Goal: Task Accomplishment & Management: Manage account settings

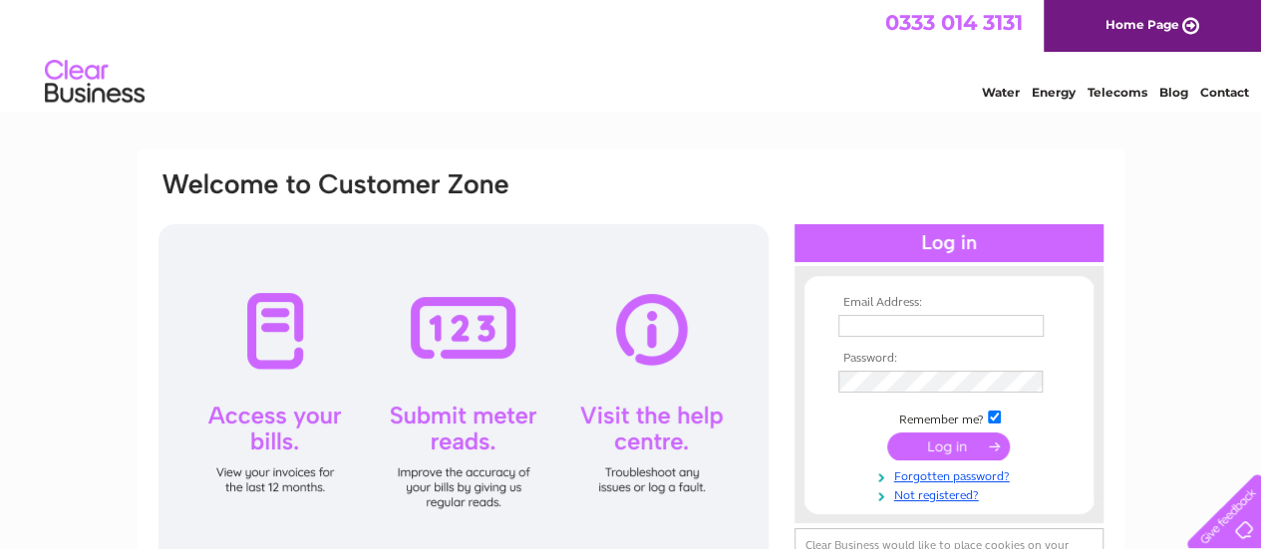
click at [905, 334] on input "text" at bounding box center [940, 326] width 205 height 22
type input "[EMAIL_ADDRESS][DOMAIN_NAME]"
click at [934, 444] on input "submit" at bounding box center [948, 447] width 123 height 28
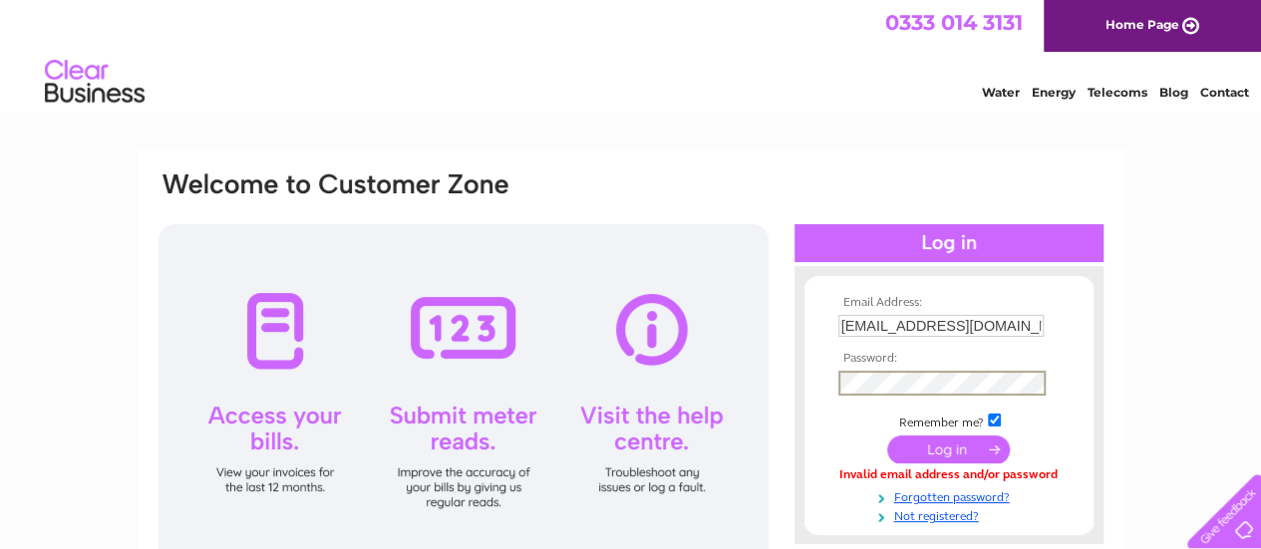
click at [887, 436] on input "submit" at bounding box center [948, 450] width 123 height 28
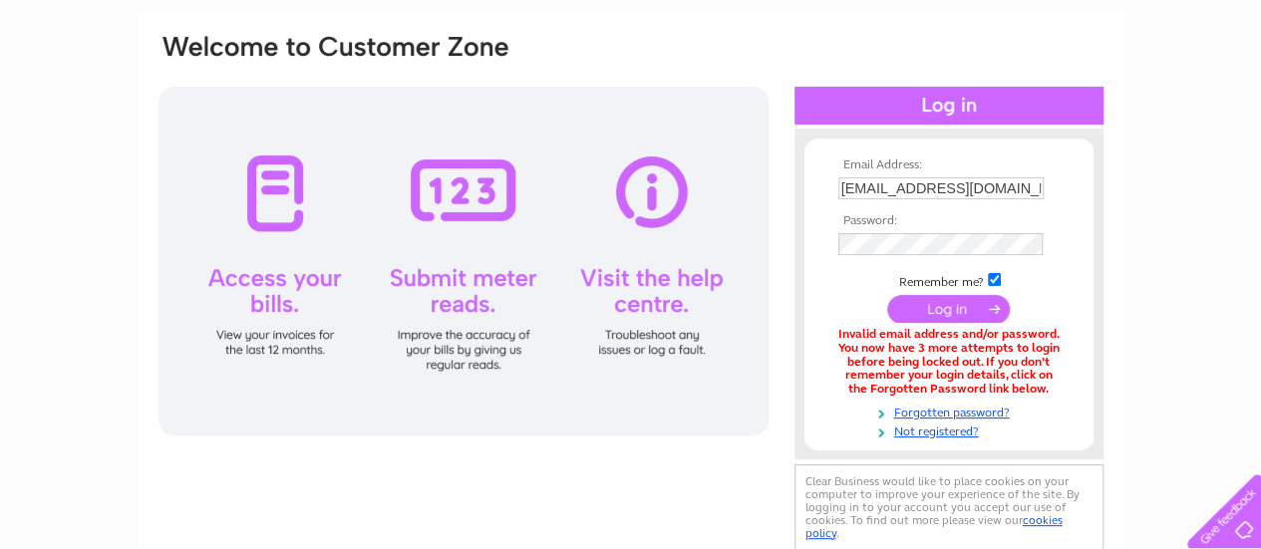
scroll to position [139, 0]
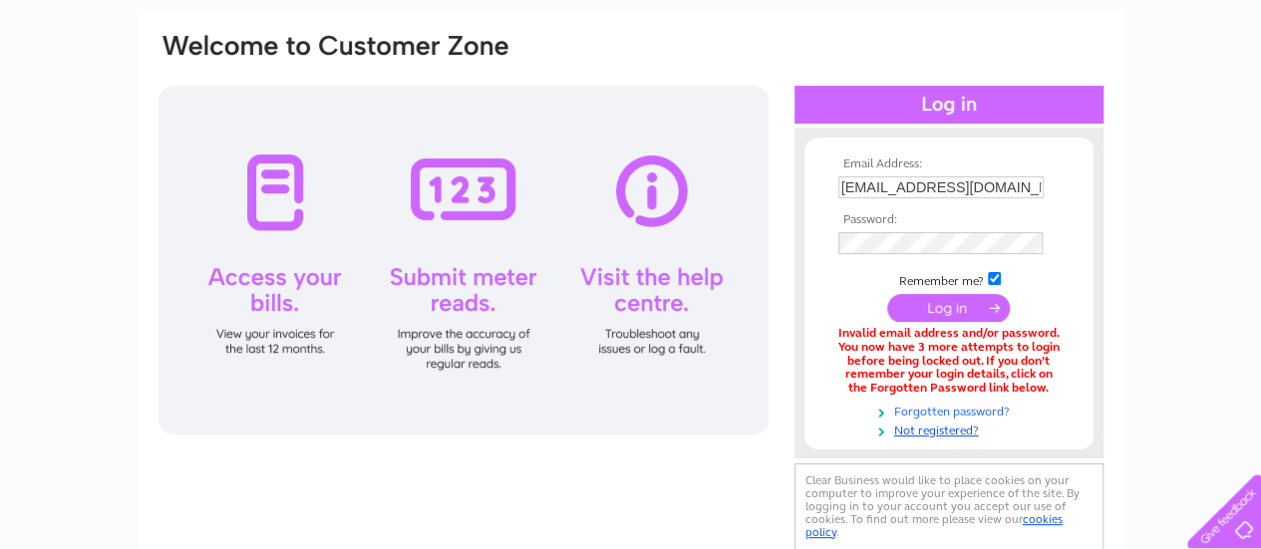
click at [927, 406] on link "Forgotten password?" at bounding box center [951, 410] width 226 height 19
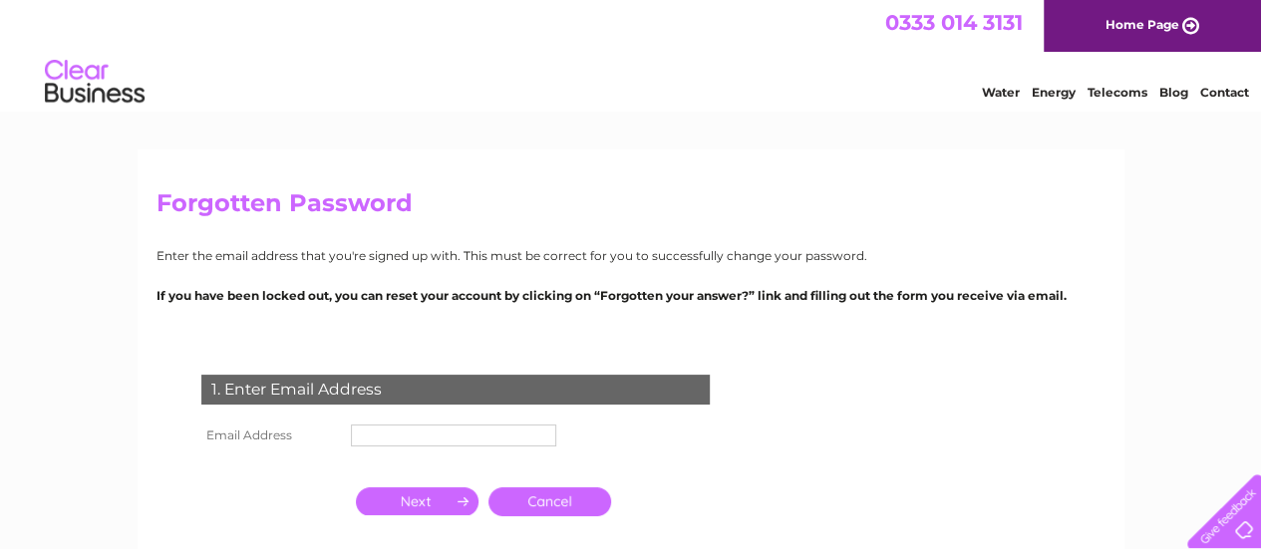
click at [389, 434] on input "text" at bounding box center [453, 436] width 205 height 22
type input "[EMAIL_ADDRESS][DOMAIN_NAME]"
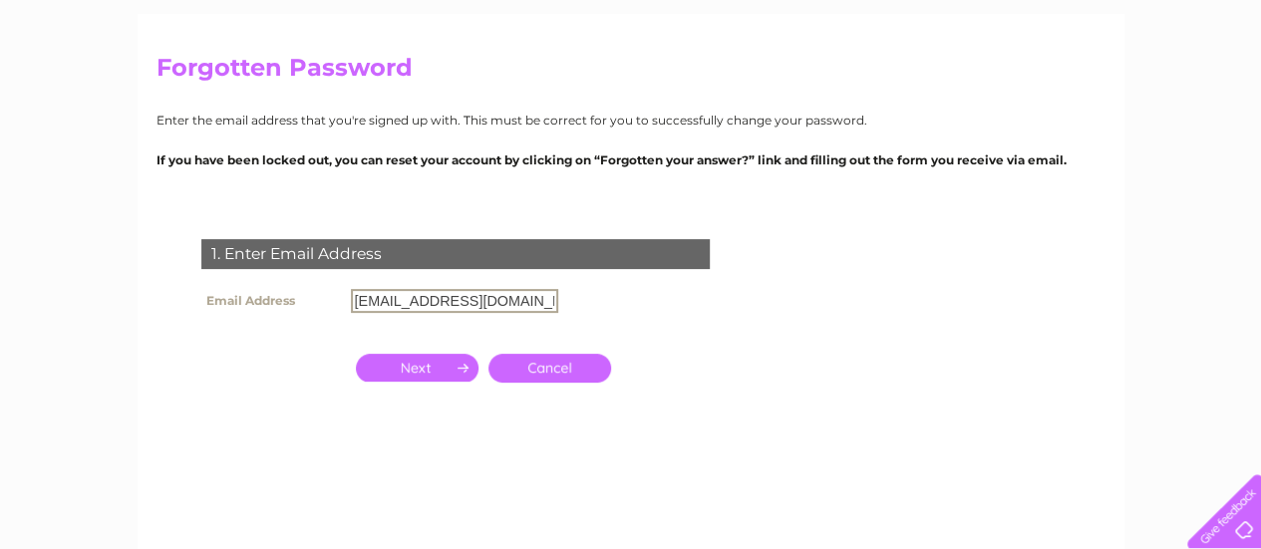
scroll to position [138, 0]
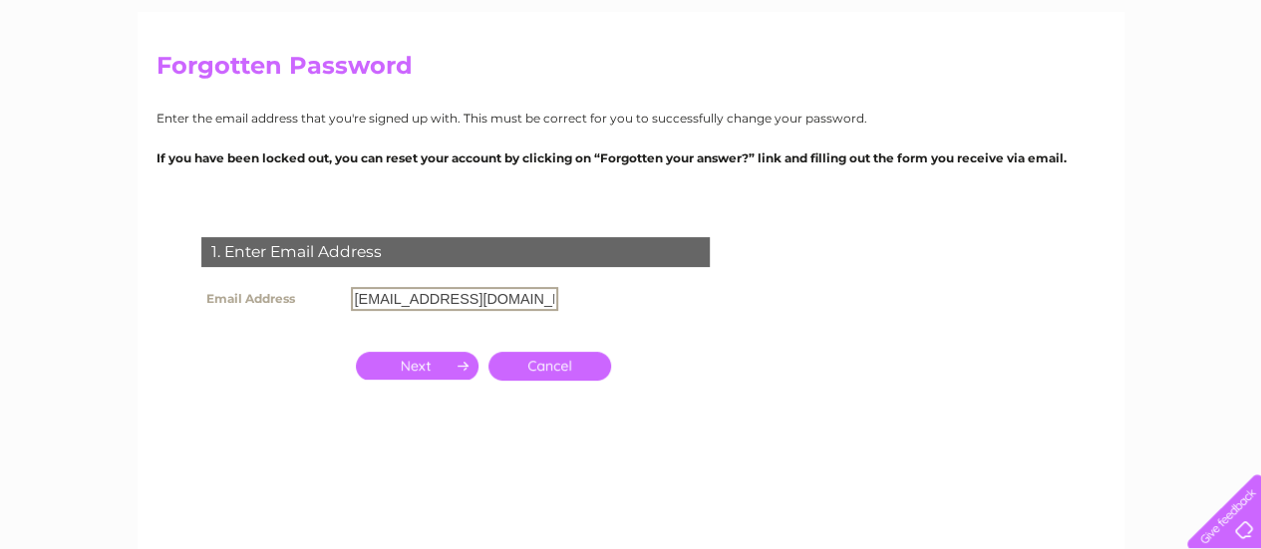
click at [406, 376] on input "button" at bounding box center [417, 366] width 123 height 28
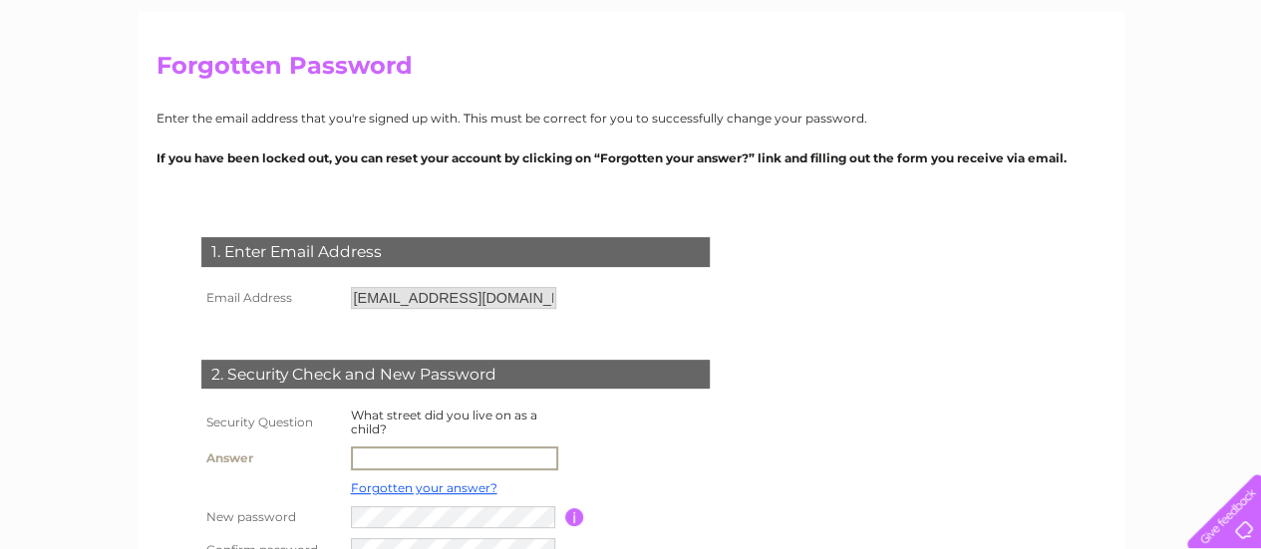
click at [420, 456] on input "text" at bounding box center [454, 459] width 207 height 24
type input "Pladda Drive"
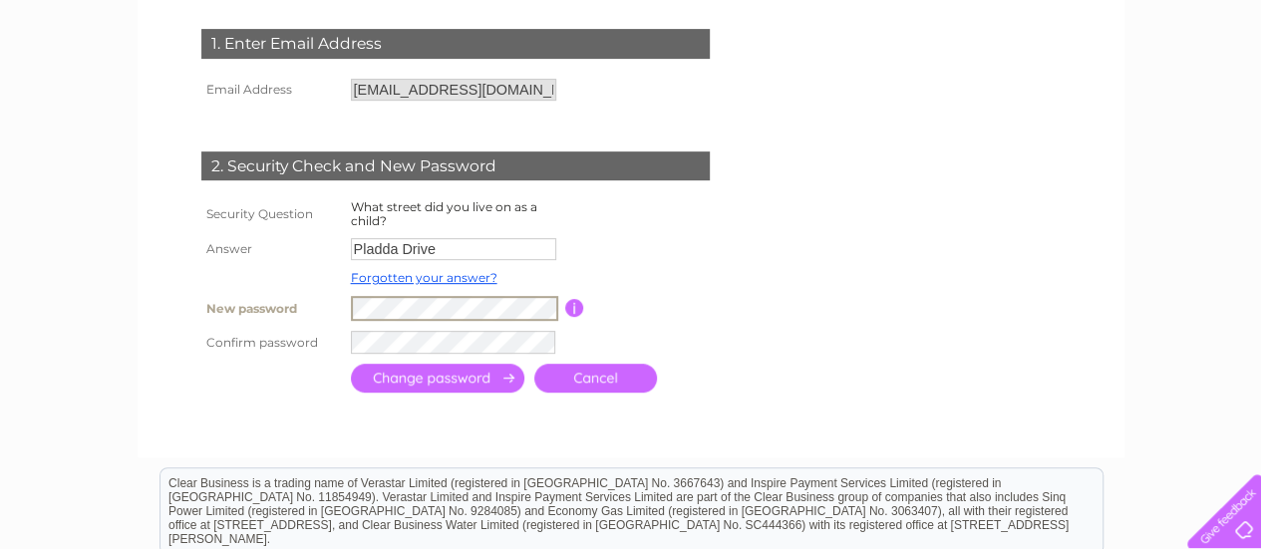
click at [570, 312] on input "button" at bounding box center [574, 308] width 19 height 18
click at [498, 371] on input "submit" at bounding box center [437, 378] width 173 height 29
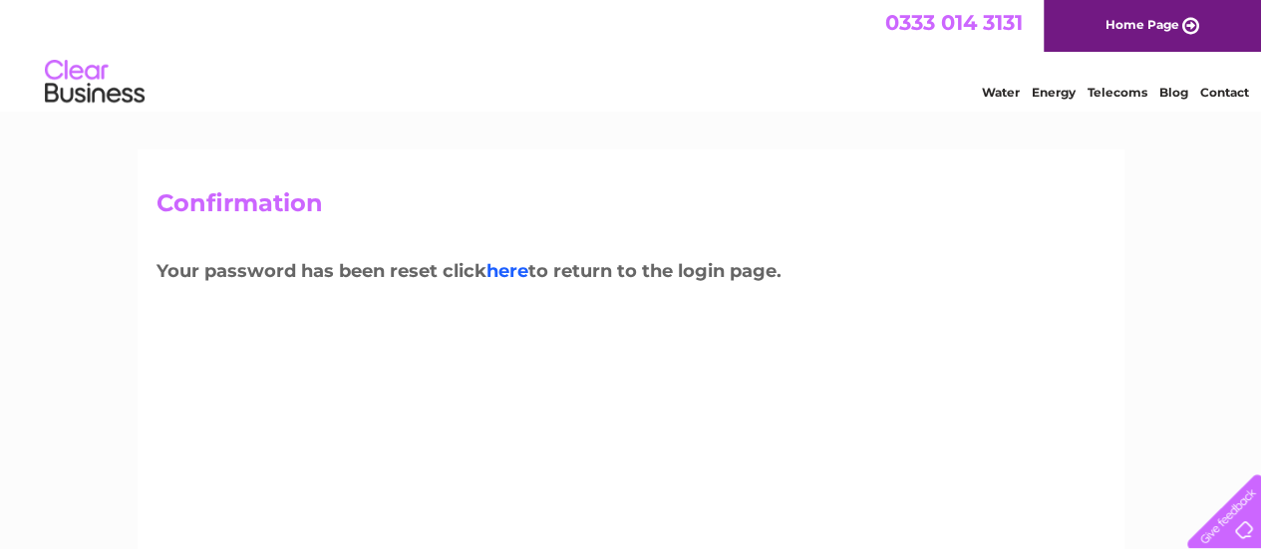
click at [1088, 100] on link "here" at bounding box center [1118, 90] width 60 height 20
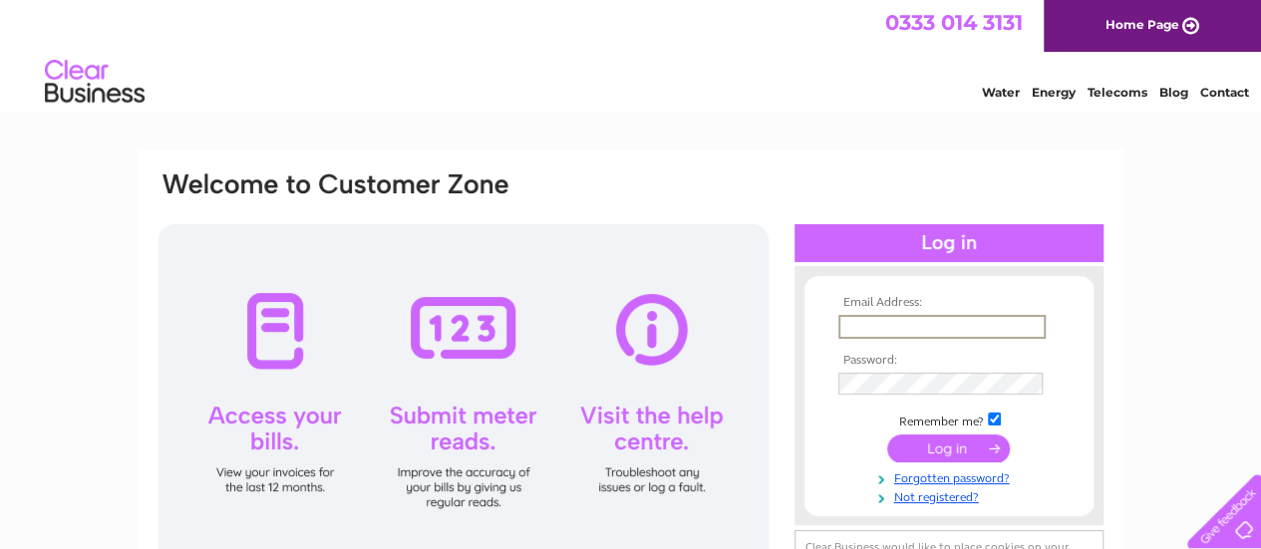
click at [877, 328] on input "text" at bounding box center [941, 327] width 207 height 24
type input "info@movebetterphysio.com"
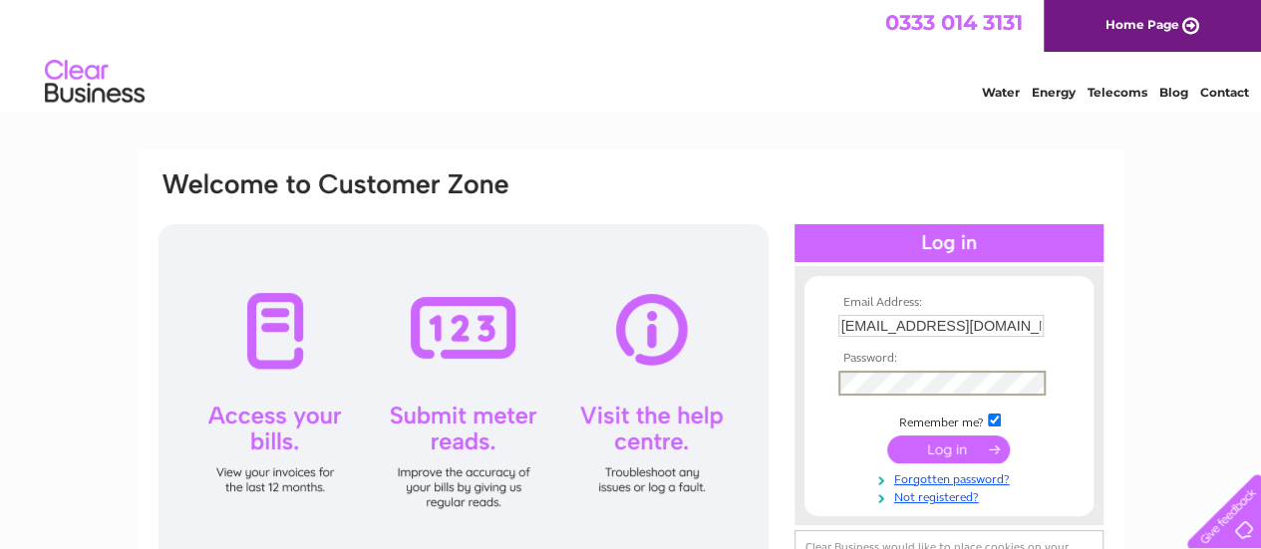
click at [937, 450] on input "submit" at bounding box center [948, 450] width 123 height 28
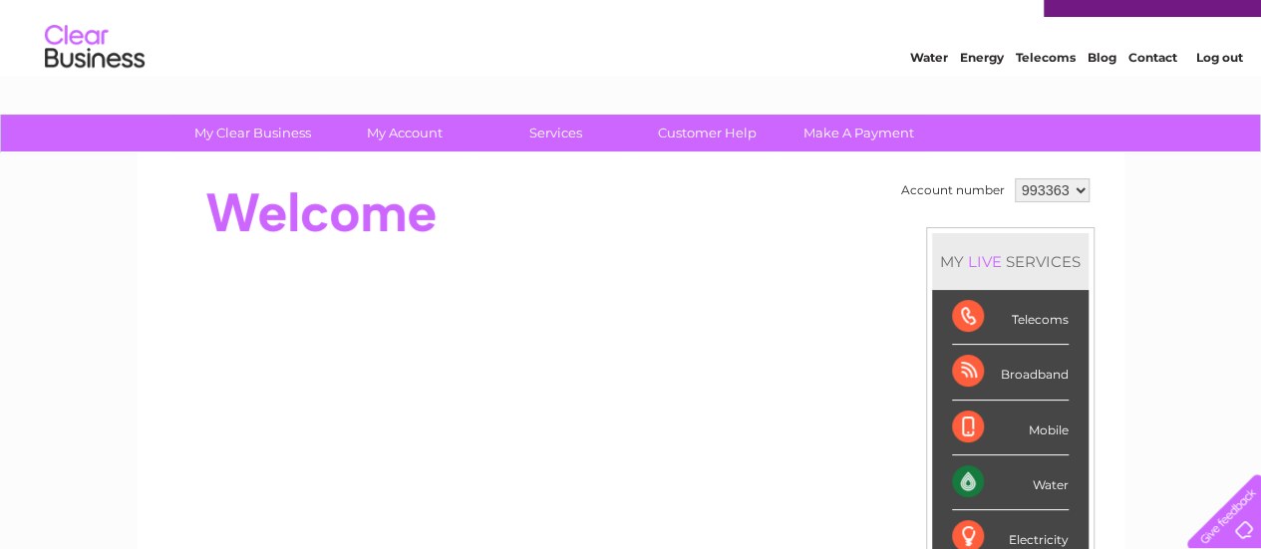
scroll to position [28, 0]
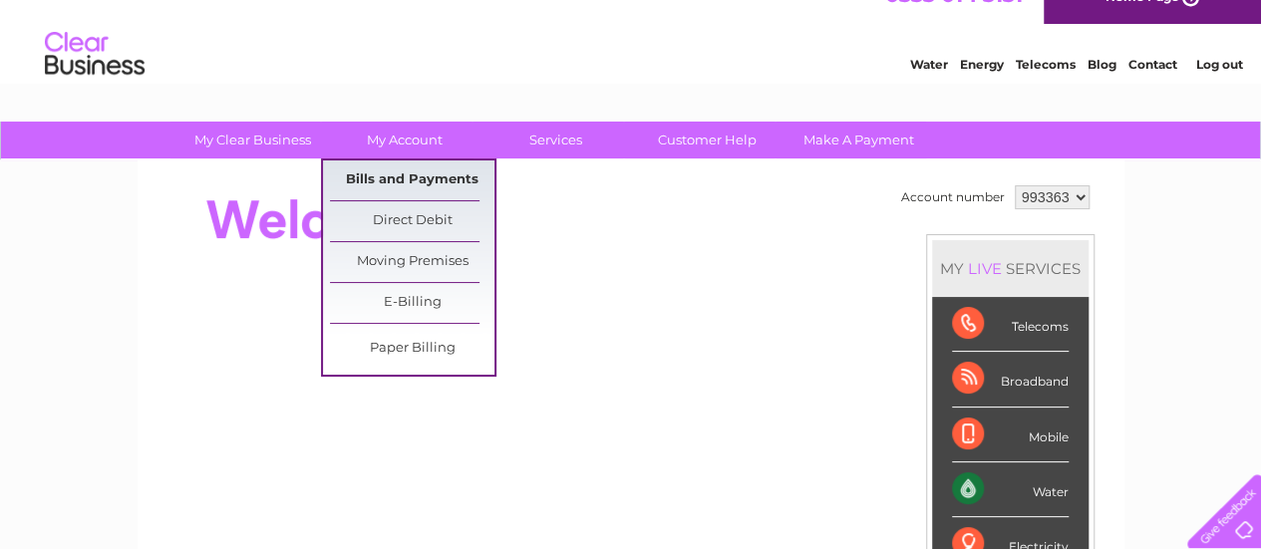
click at [412, 179] on link "Bills and Payments" at bounding box center [412, 181] width 164 height 40
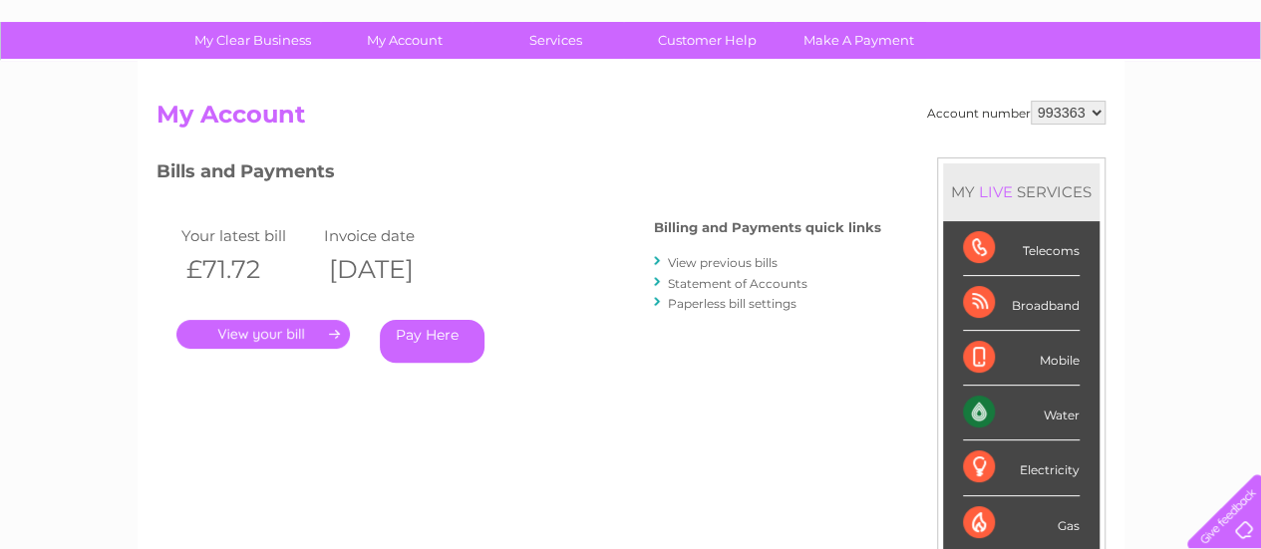
scroll to position [129, 0]
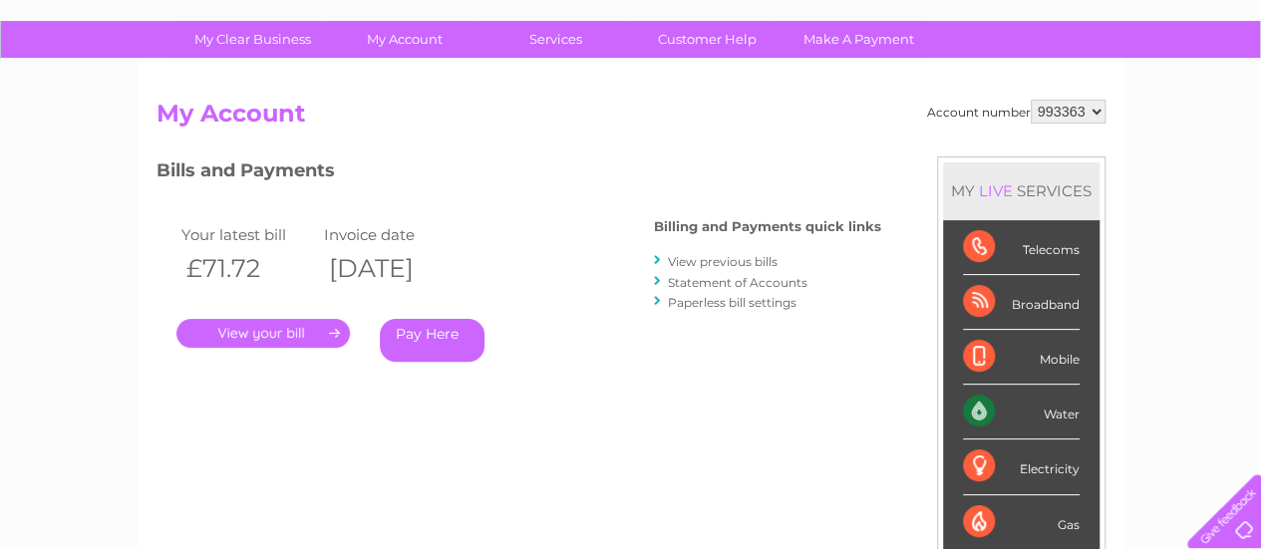
click at [289, 330] on link "." at bounding box center [262, 333] width 173 height 29
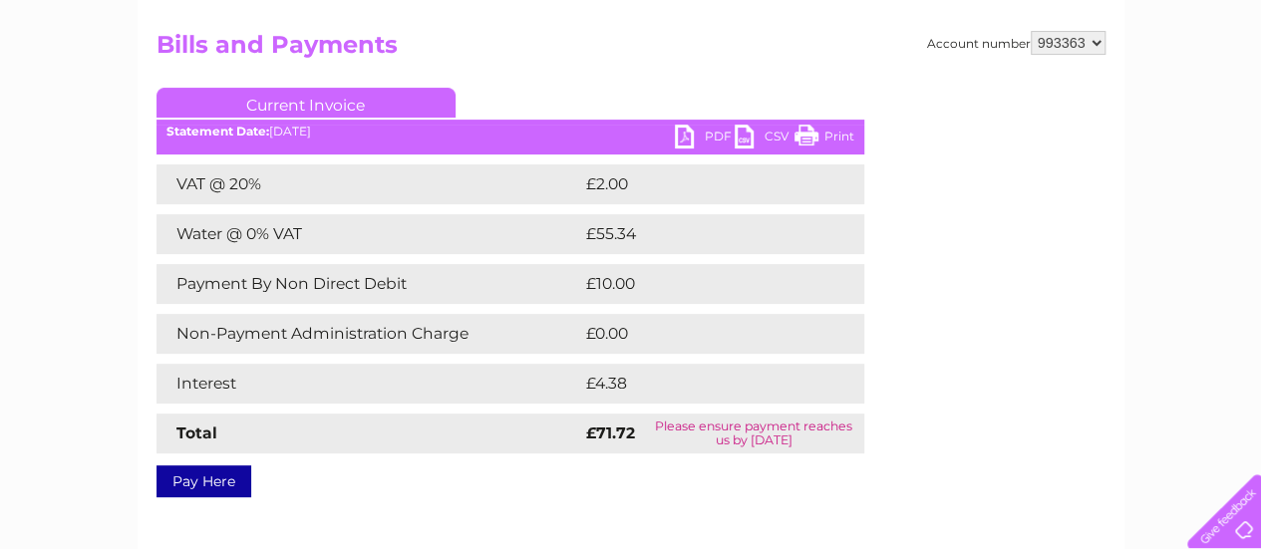
scroll to position [196, 0]
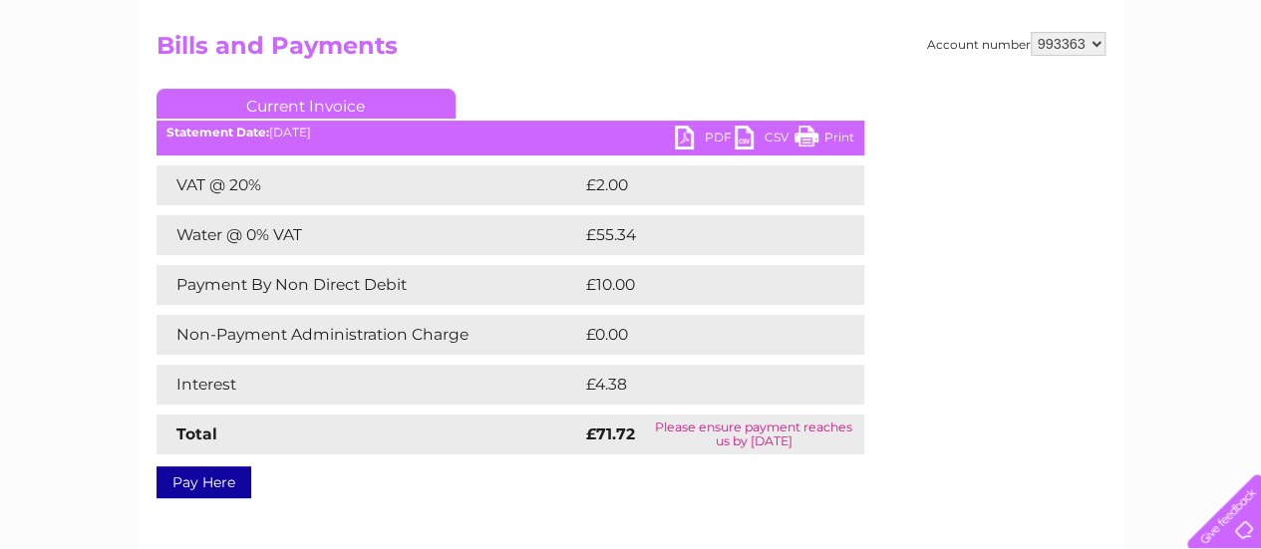
click at [686, 138] on link "PDF" at bounding box center [705, 140] width 60 height 29
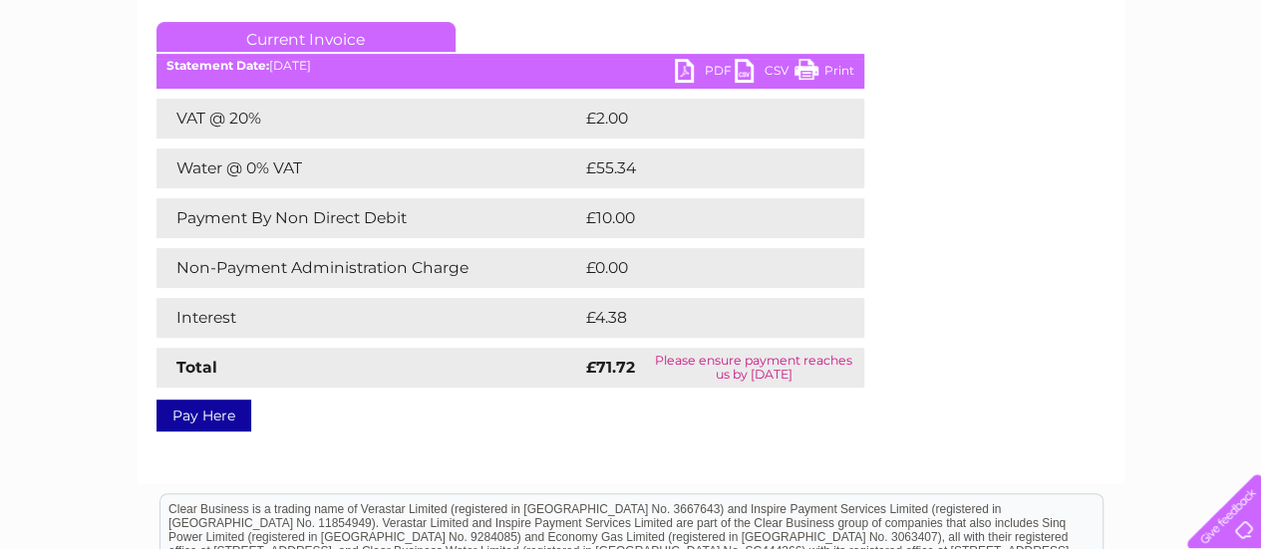
scroll to position [0, 0]
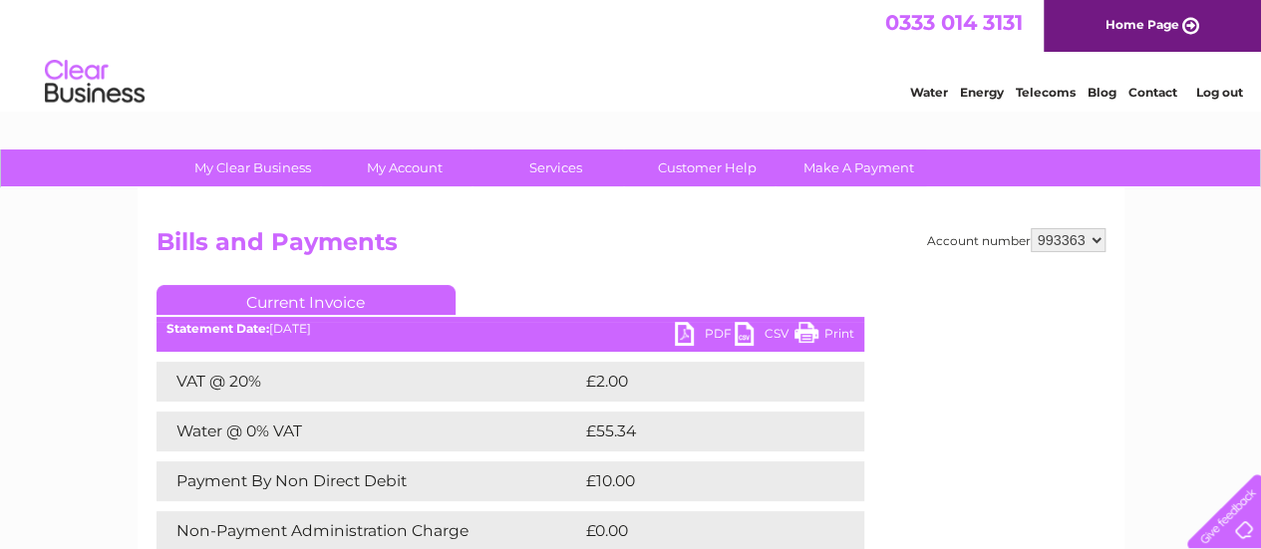
click at [1225, 92] on link "Log out" at bounding box center [1218, 92] width 47 height 15
